Goal: Information Seeking & Learning: Learn about a topic

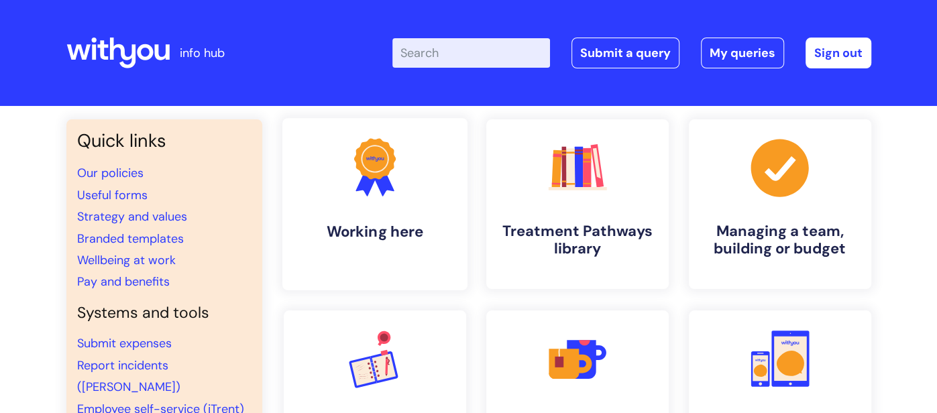
click at [368, 184] on icon at bounding box center [367, 182] width 22 height 29
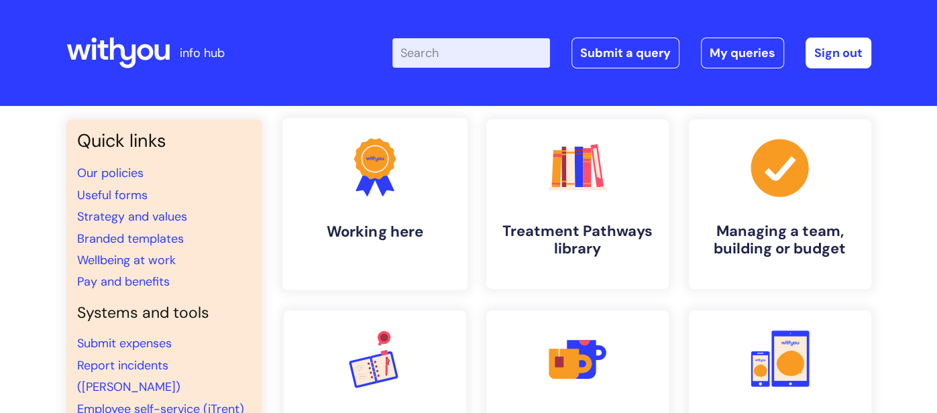
click at [433, 233] on h4 "Working here" at bounding box center [375, 232] width 164 height 18
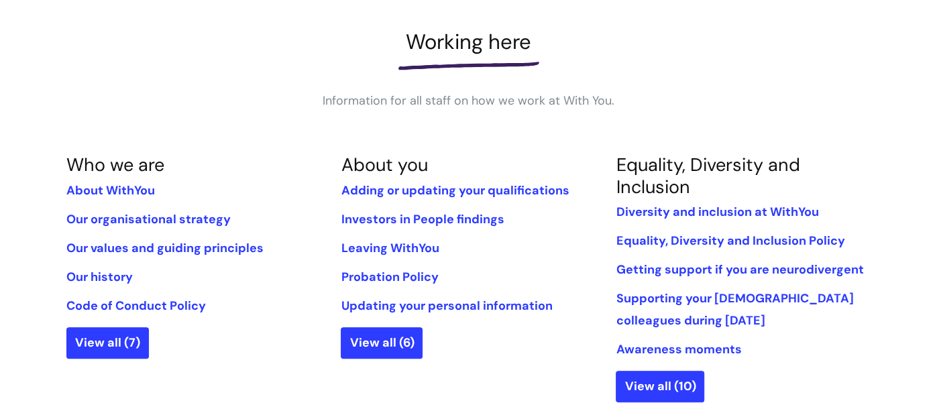
scroll to position [187, 0]
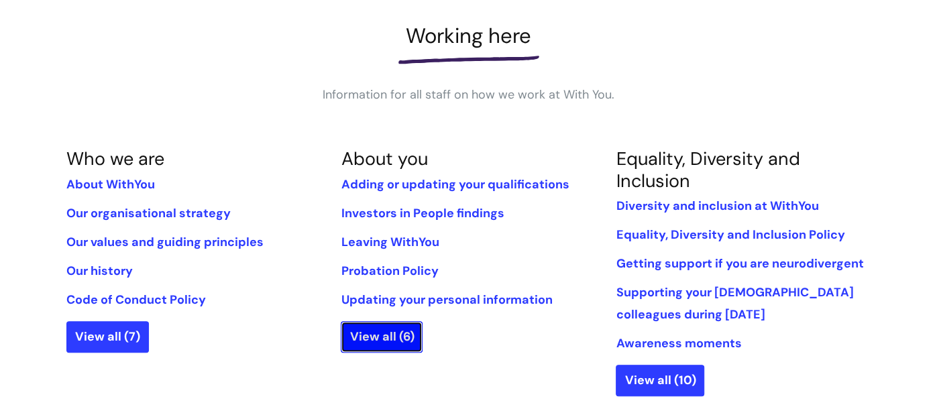
click at [363, 331] on link "View all (6)" at bounding box center [382, 336] width 82 height 31
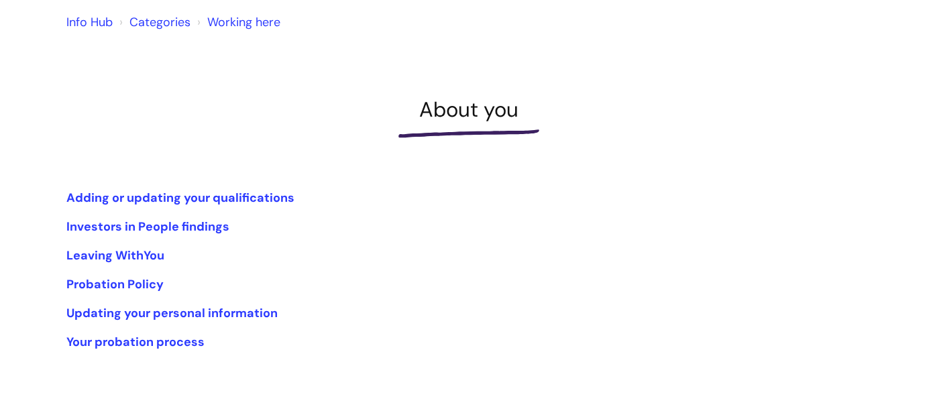
scroll to position [134, 0]
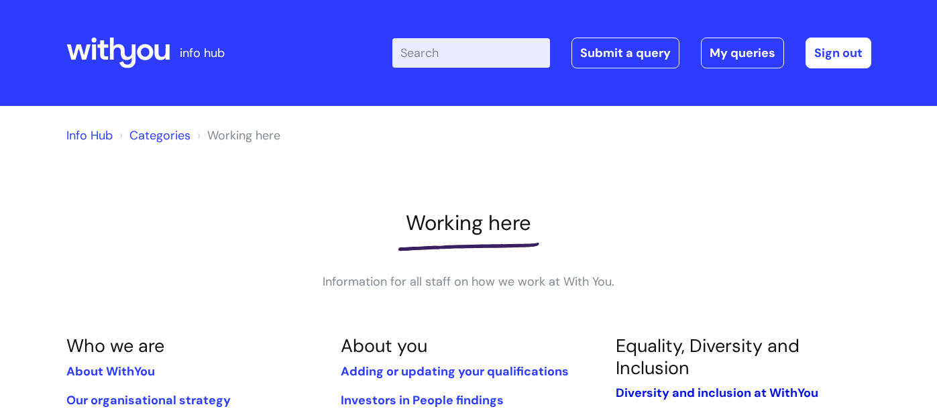
scroll to position [187, 0]
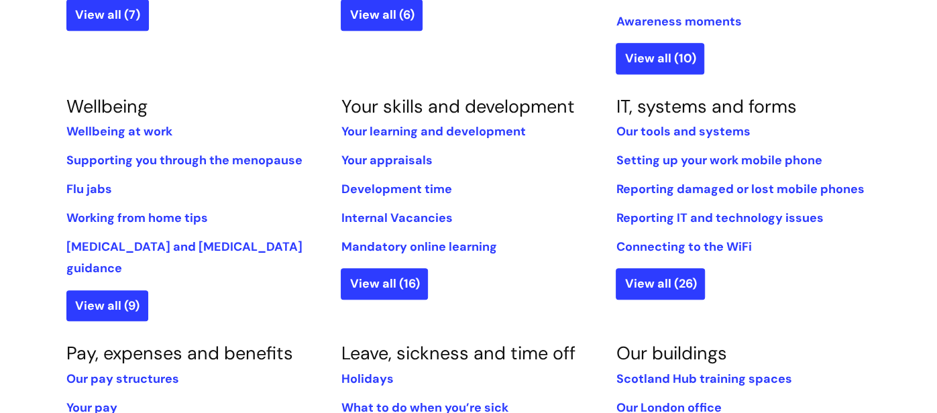
scroll to position [536, 0]
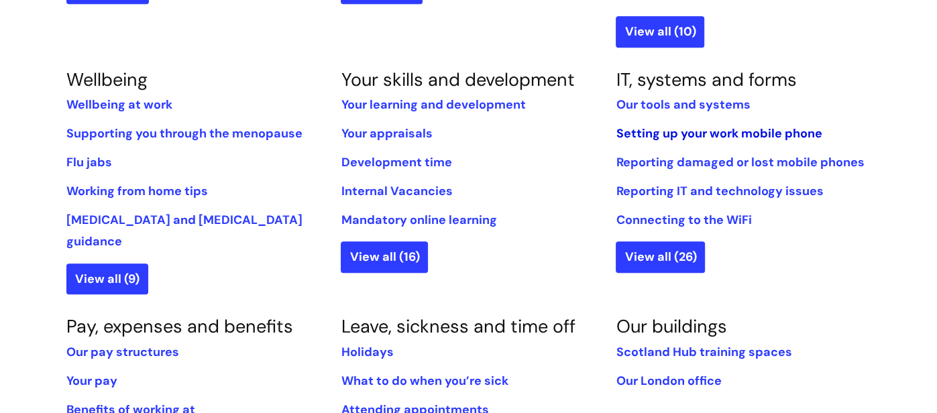
click at [710, 132] on link "Setting up your work mobile phone" at bounding box center [719, 133] width 206 height 16
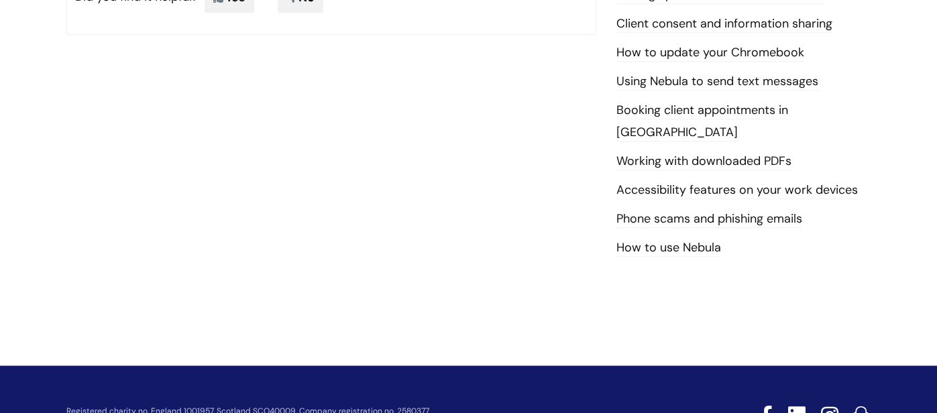
scroll to position [670, 0]
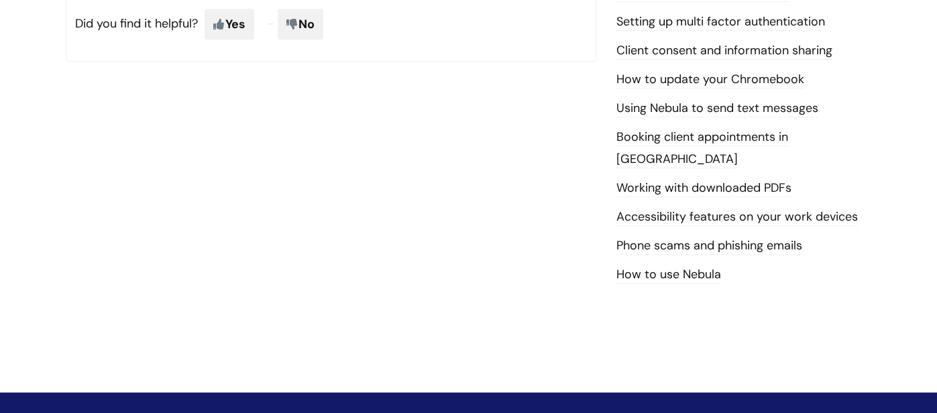
click at [676, 50] on link "Client consent and information sharing" at bounding box center [725, 50] width 216 height 17
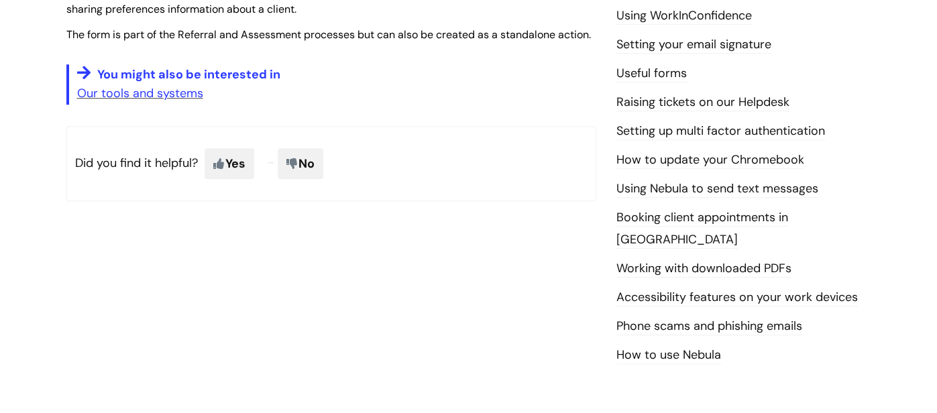
scroll to position [617, 0]
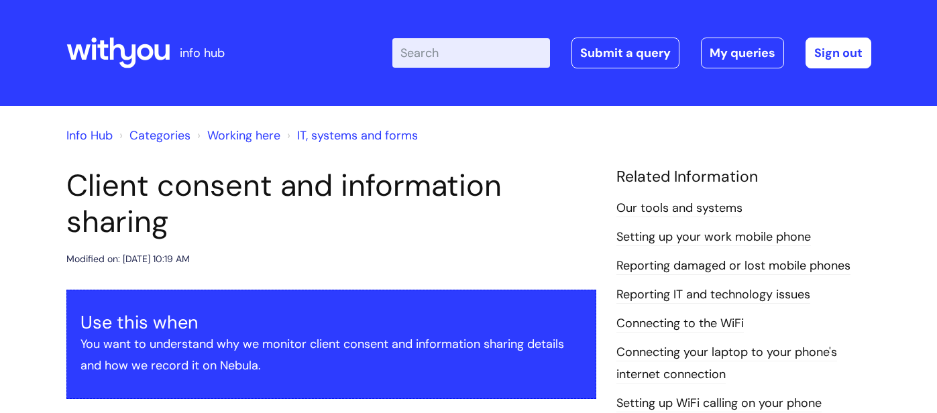
scroll to position [617, 0]
